Goal: Task Accomplishment & Management: Manage account settings

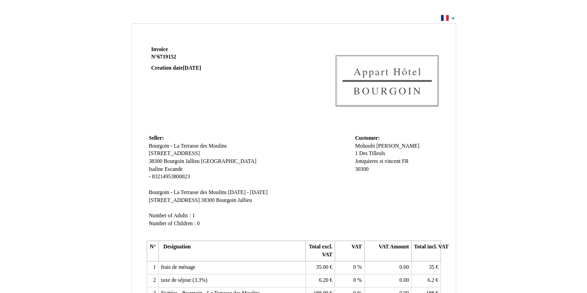
drag, startPoint x: 287, startPoint y: 98, endPoint x: 282, endPoint y: 93, distance: 6.6
